Goal: Find specific page/section: Find specific page/section

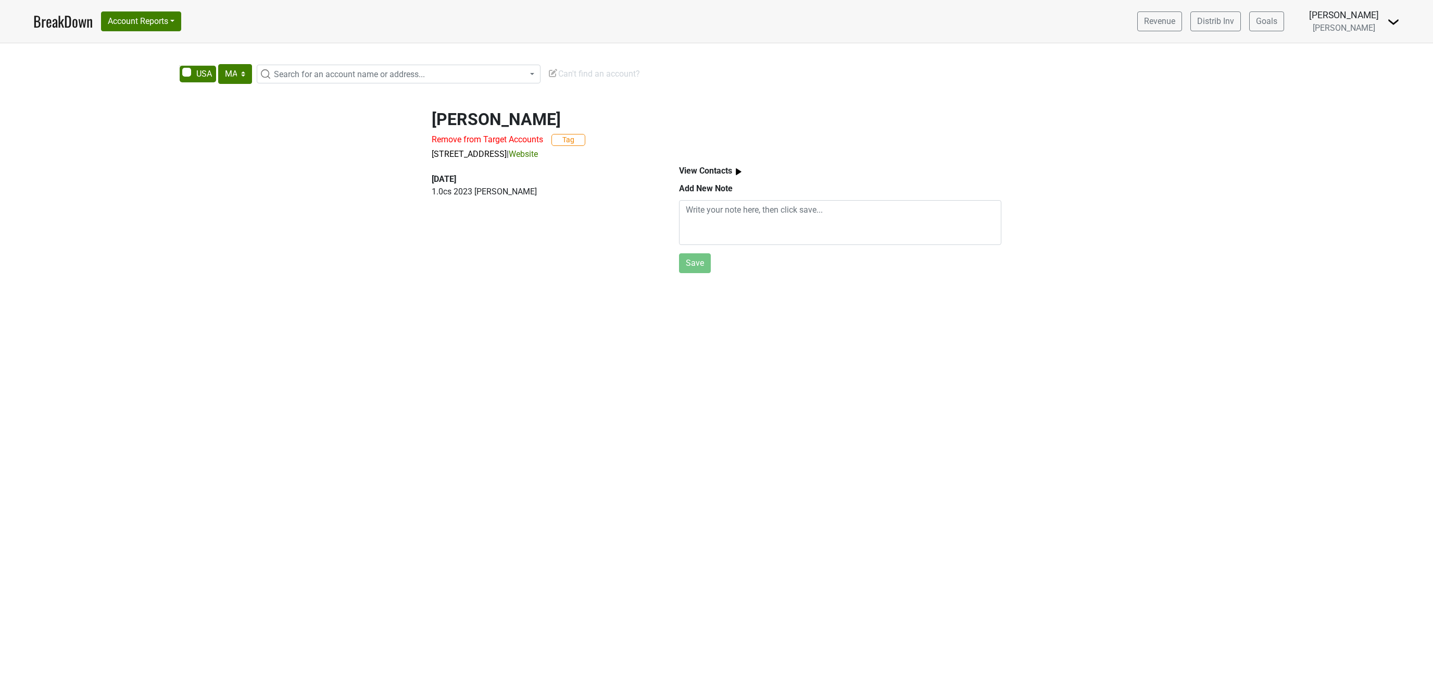
select select "MA"
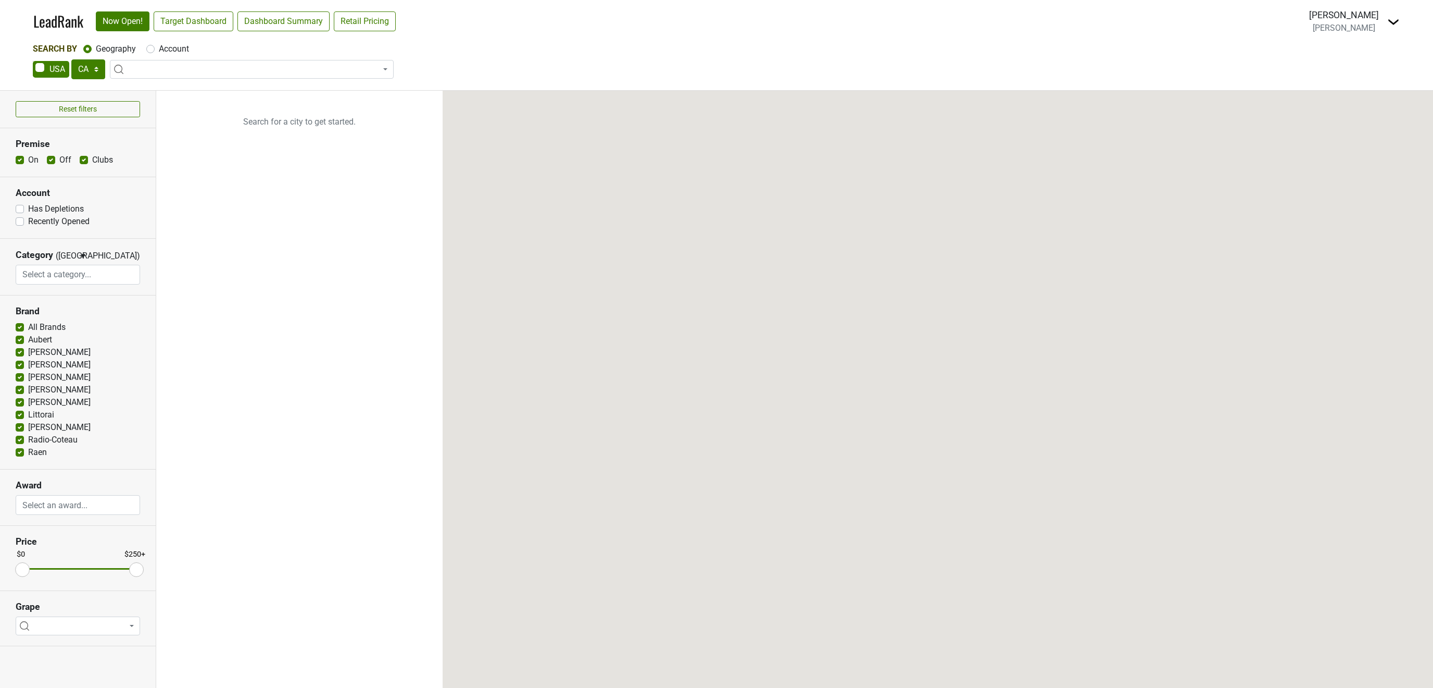
select select "CA"
select select
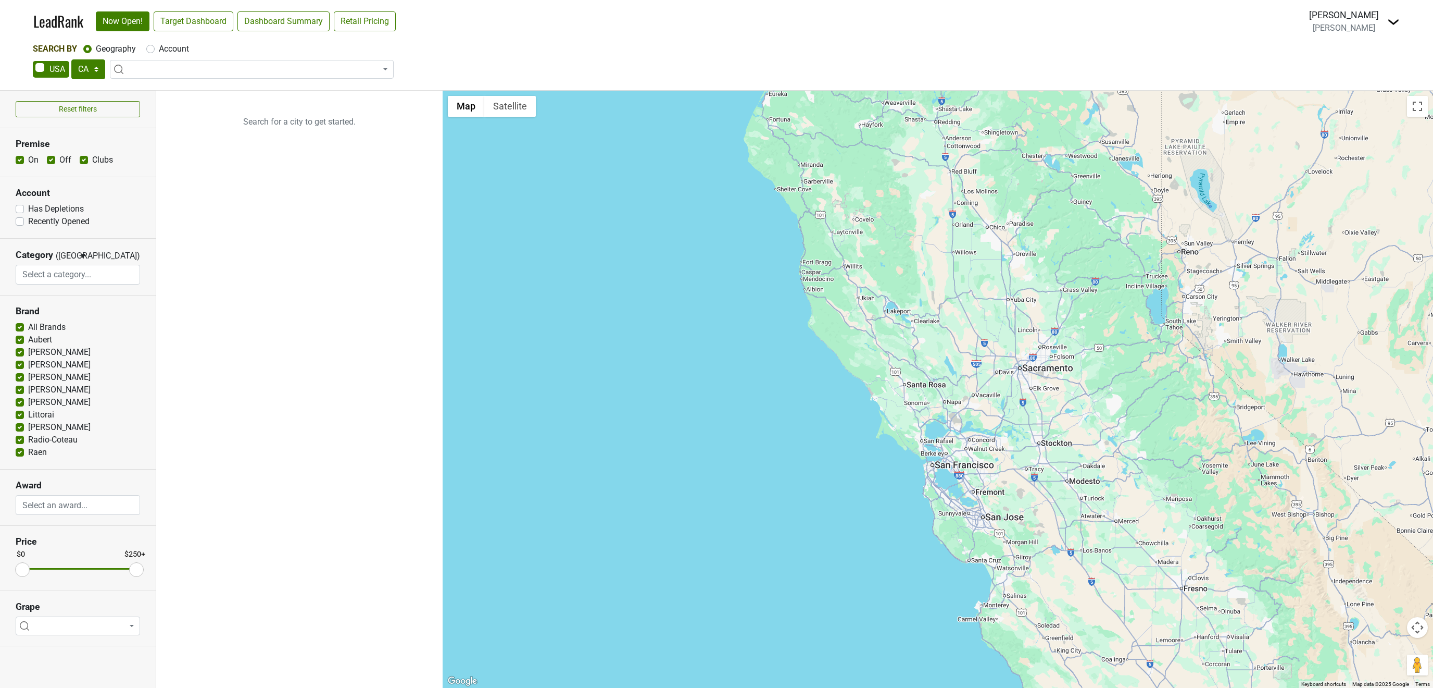
click at [1380, 24] on div "Morgan Melkonian Peter Michael Control Center Open Breakdown Logout" at bounding box center [1354, 21] width 91 height 26
click at [1358, 28] on span "[PERSON_NAME]" at bounding box center [1344, 28] width 63 height 10
click at [1394, 17] on img at bounding box center [1394, 22] width 13 height 13
click at [1370, 52] on link "Open Breakdown" at bounding box center [1356, 59] width 88 height 17
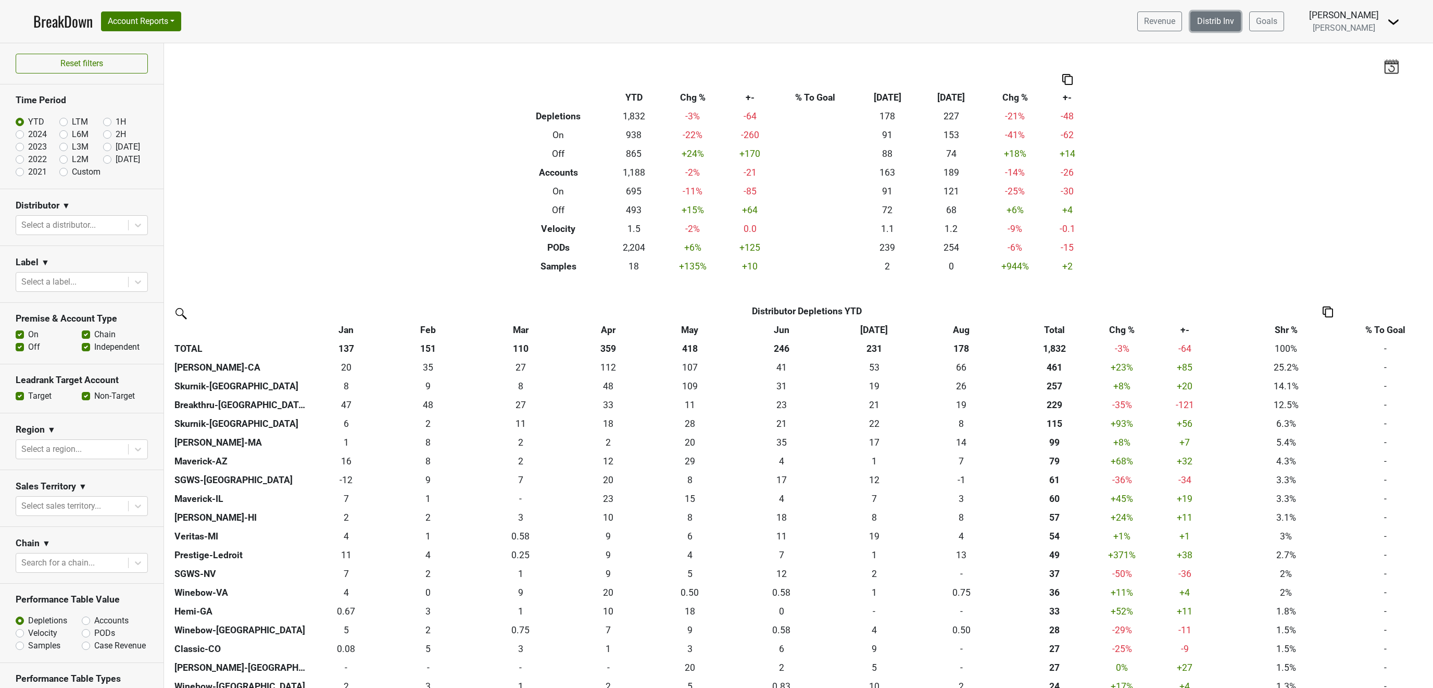
click at [1221, 20] on link "Distrib Inv" at bounding box center [1216, 21] width 51 height 20
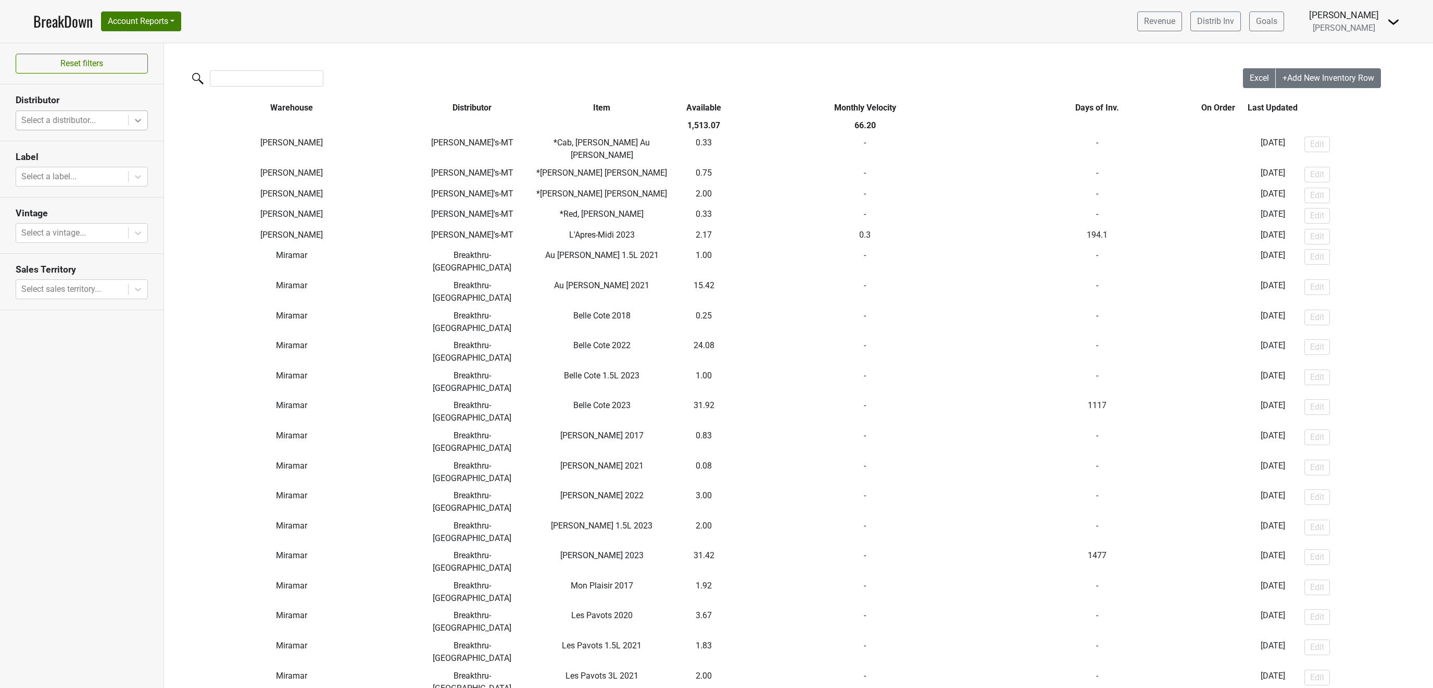
click at [138, 123] on icon at bounding box center [138, 120] width 10 height 10
click at [48, 192] on div "Classic-CO" at bounding box center [82, 202] width 132 height 21
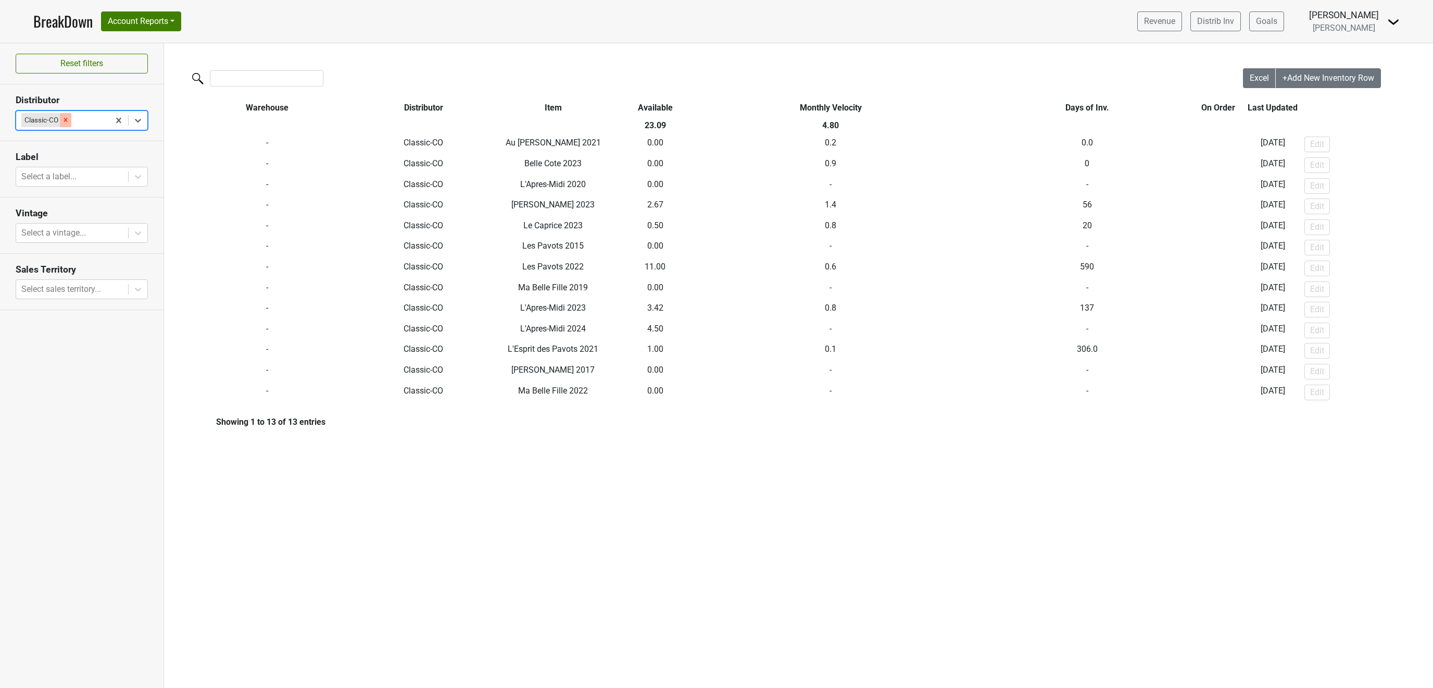
click at [64, 121] on icon "Remove Classic-CO" at bounding box center [65, 119] width 7 height 7
